Goal: Check status: Check status

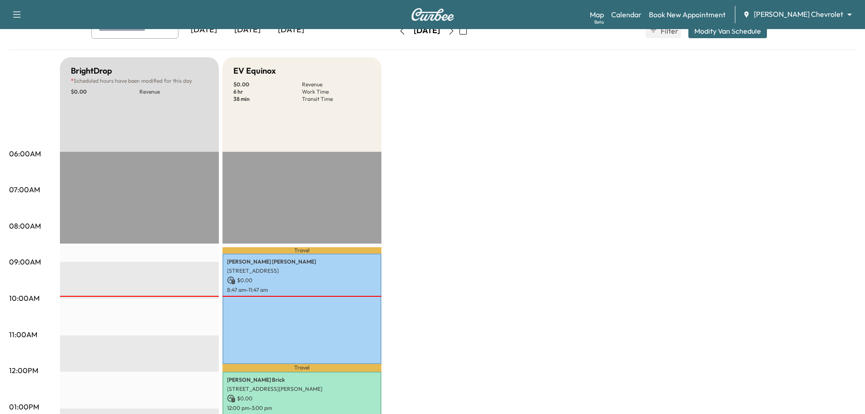
scroll to position [45, 0]
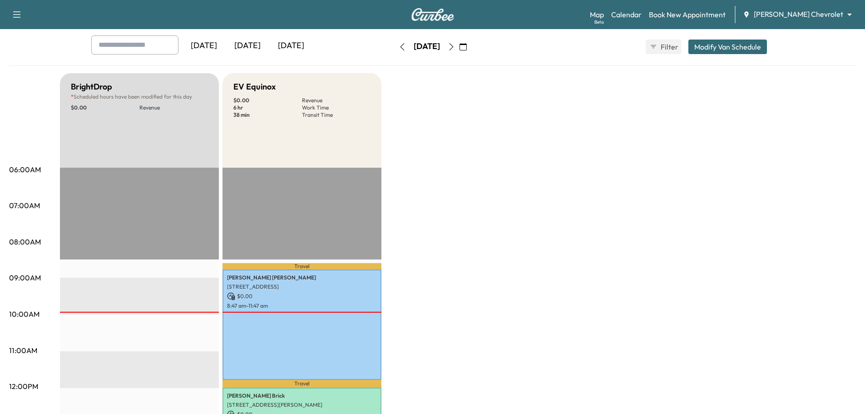
click at [455, 45] on icon "button" at bounding box center [451, 46] width 7 height 7
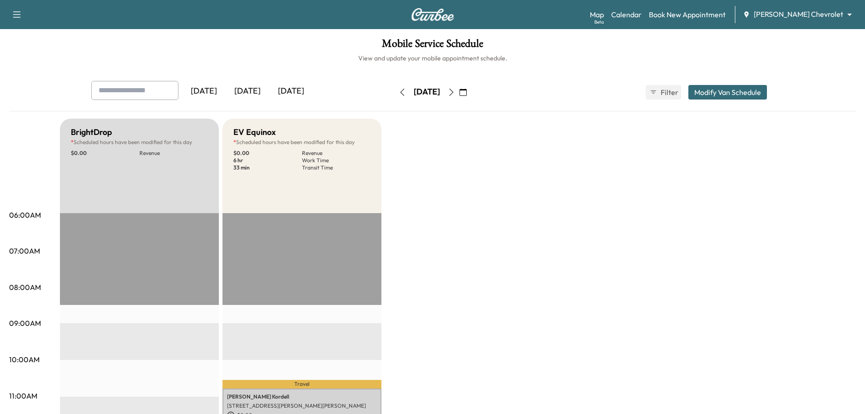
click at [399, 93] on icon "button" at bounding box center [402, 92] width 7 height 7
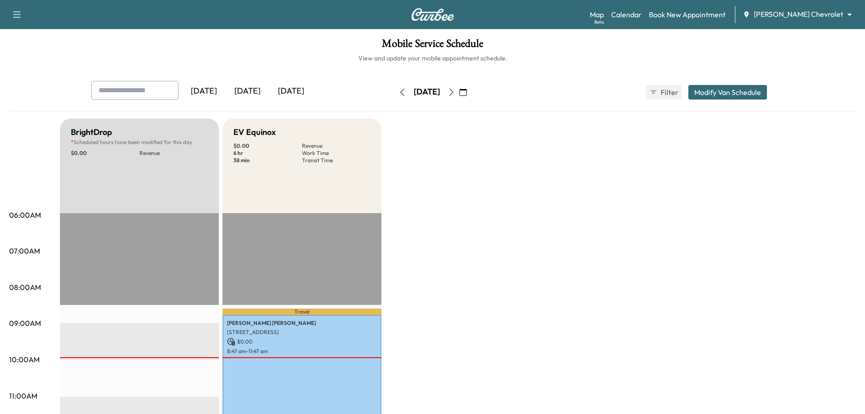
click at [399, 89] on icon "button" at bounding box center [402, 92] width 7 height 7
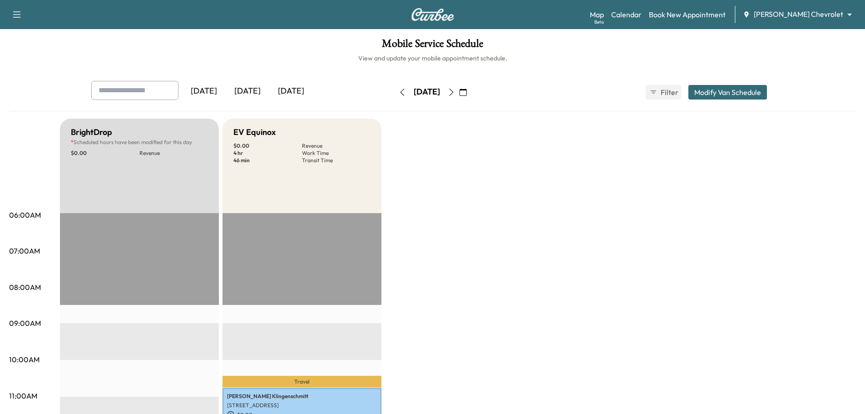
click at [455, 89] on icon "button" at bounding box center [451, 92] width 7 height 7
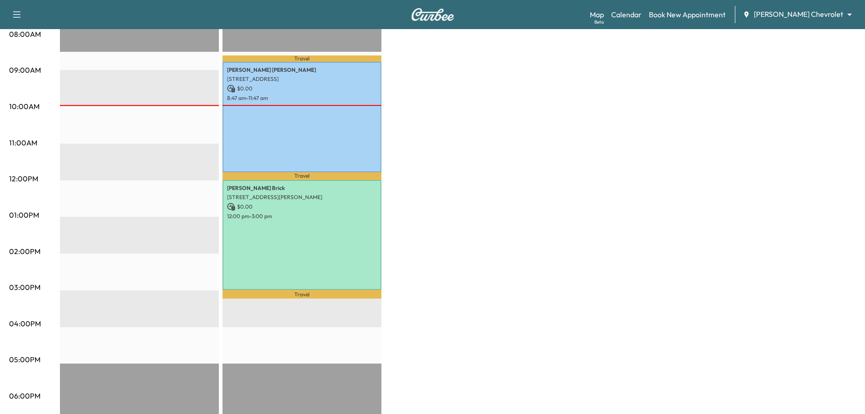
scroll to position [273, 0]
